Goal: Navigation & Orientation: Find specific page/section

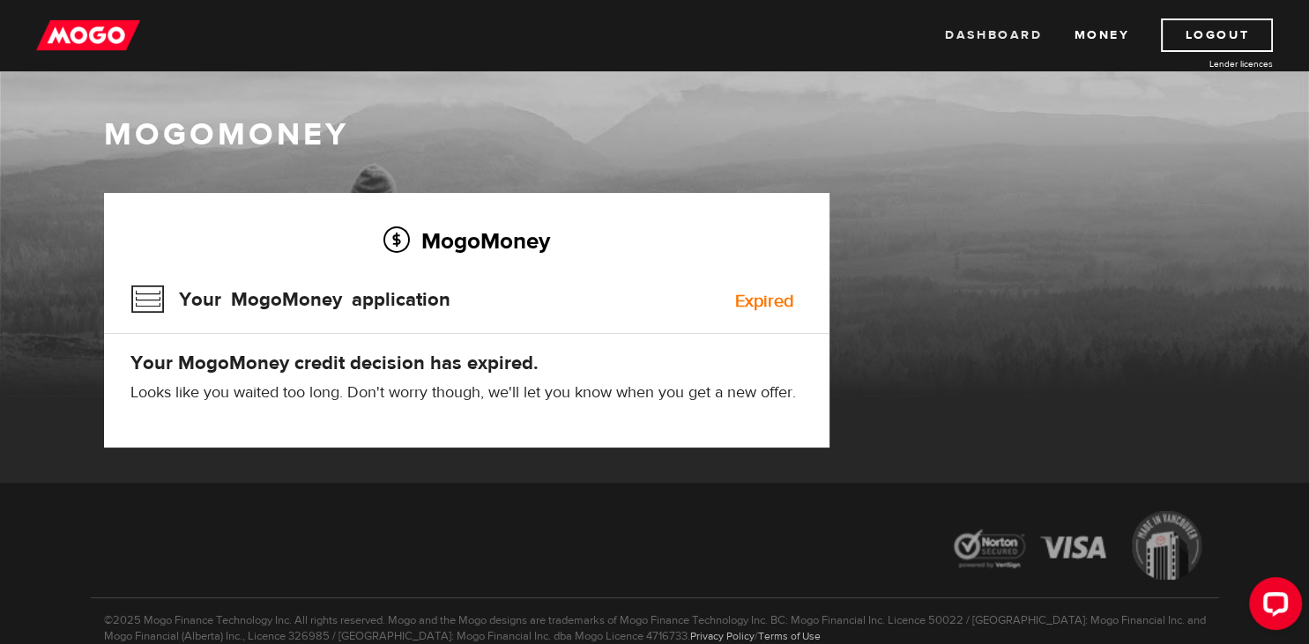
click at [994, 21] on link "Dashboard" at bounding box center [993, 35] width 97 height 33
click at [1104, 27] on link "Money" at bounding box center [1101, 35] width 56 height 33
click at [984, 28] on link "Dashboard" at bounding box center [993, 35] width 97 height 33
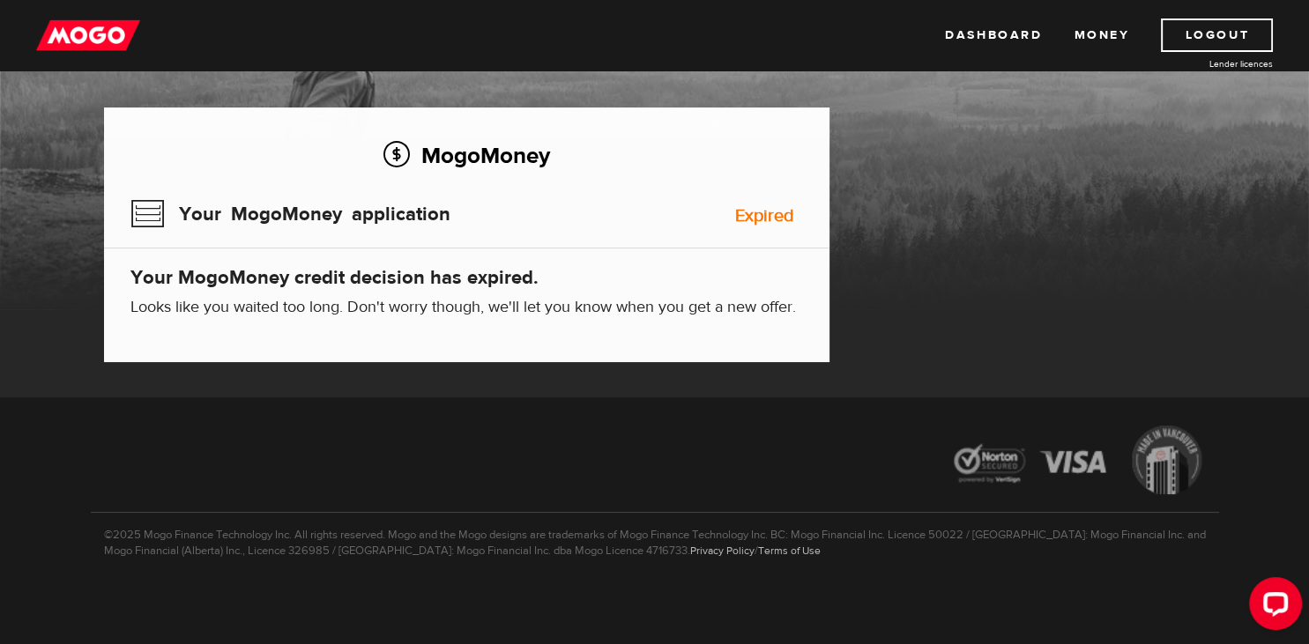
scroll to position [85, 0]
click at [1227, 58] on link "Lender licences" at bounding box center [1206, 63] width 132 height 13
